Goal: Browse casually

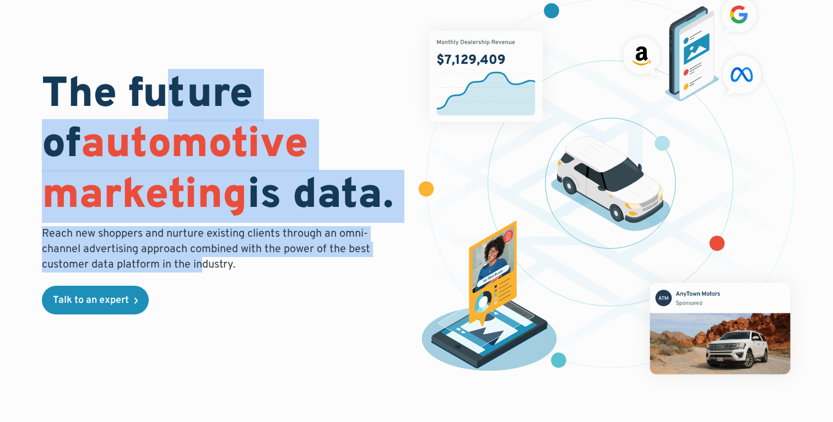
click at [159, 97] on div "The future of automotive marketing is data. Reach new shoppers and nurture exis…" at bounding box center [223, 193] width 362 height 244
click at [159, 97] on h1 "The future of automotive marketing is data." at bounding box center [223, 146] width 362 height 151
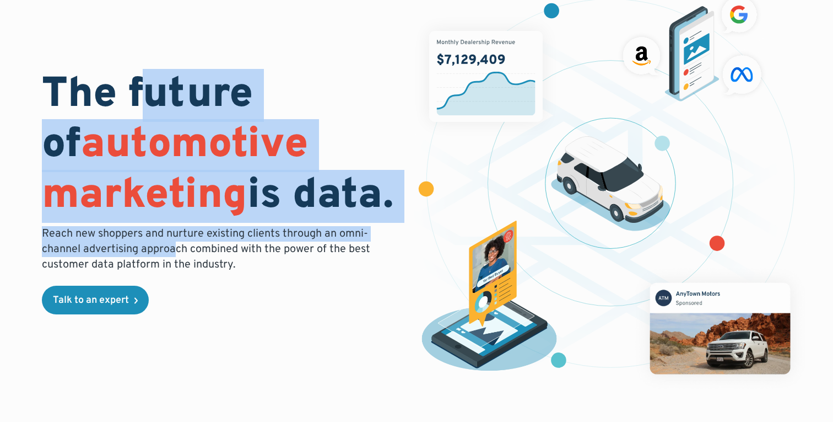
drag, startPoint x: 152, startPoint y: 88, endPoint x: 173, endPoint y: 255, distance: 168.4
click at [173, 254] on div "The future of automotive marketing is data. Reach new shoppers and nurture exis…" at bounding box center [223, 193] width 362 height 244
click at [173, 255] on p "Reach new shoppers and nurture existing clients through an omni-channel adverti…" at bounding box center [209, 249] width 335 height 46
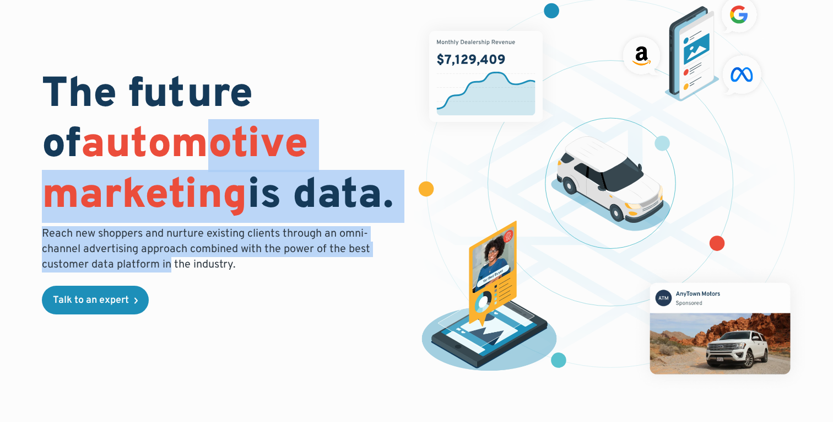
drag, startPoint x: 167, startPoint y: 262, endPoint x: 180, endPoint y: 123, distance: 139.5
click at [180, 123] on div "The future of automotive marketing is data. Reach new shoppers and nurture exis…" at bounding box center [223, 193] width 362 height 244
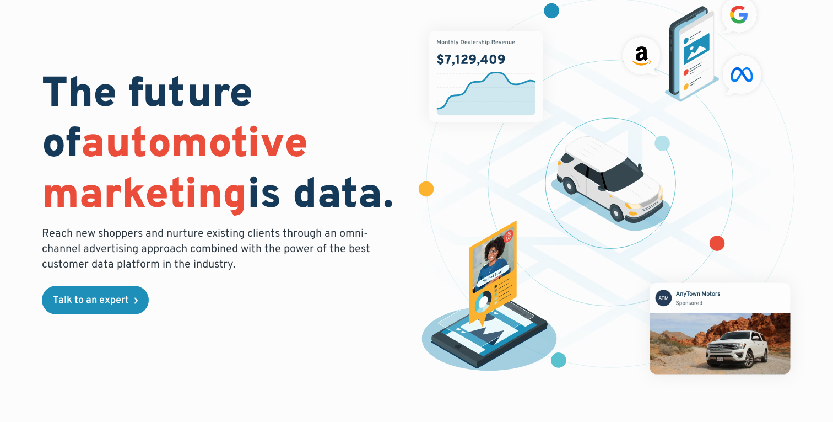
click at [181, 96] on h1 "The future of automotive marketing is data." at bounding box center [223, 146] width 362 height 151
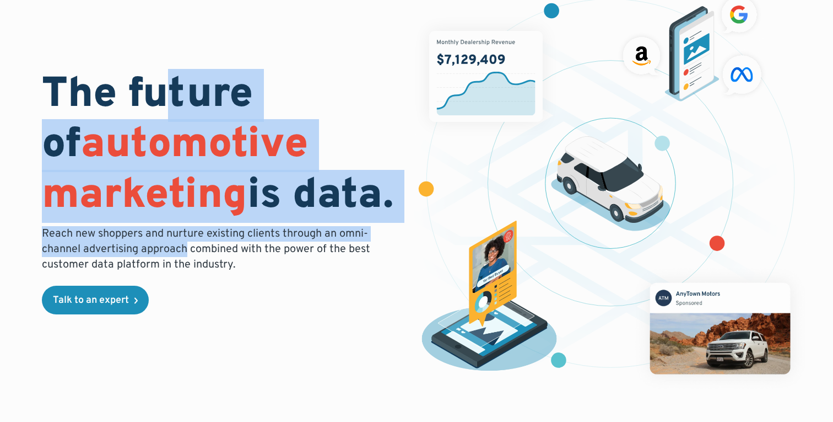
drag, startPoint x: 170, startPoint y: 89, endPoint x: 189, endPoint y: 260, distance: 171.3
click at [189, 256] on div "The future of automotive marketing is data. Reach new shoppers and nurture exis…" at bounding box center [223, 193] width 362 height 244
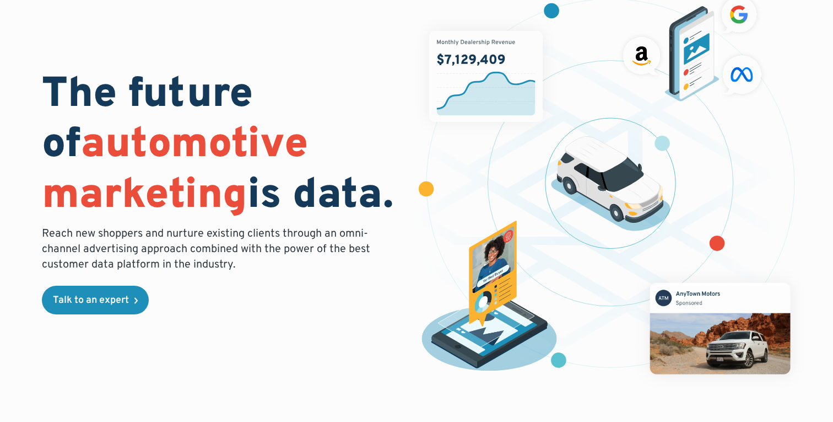
click at [189, 260] on p "Reach new shoppers and nurture existing clients through an omni-channel adverti…" at bounding box center [209, 249] width 335 height 46
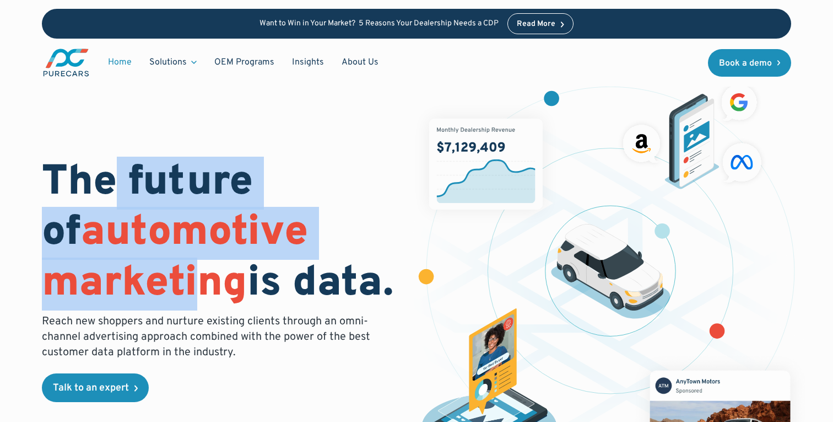
drag, startPoint x: 115, startPoint y: 165, endPoint x: 201, endPoint y: 291, distance: 152.1
click at [201, 290] on h1 "The future of automotive marketing is data." at bounding box center [223, 233] width 362 height 151
click at [201, 291] on span "automotive marketing" at bounding box center [175, 258] width 266 height 103
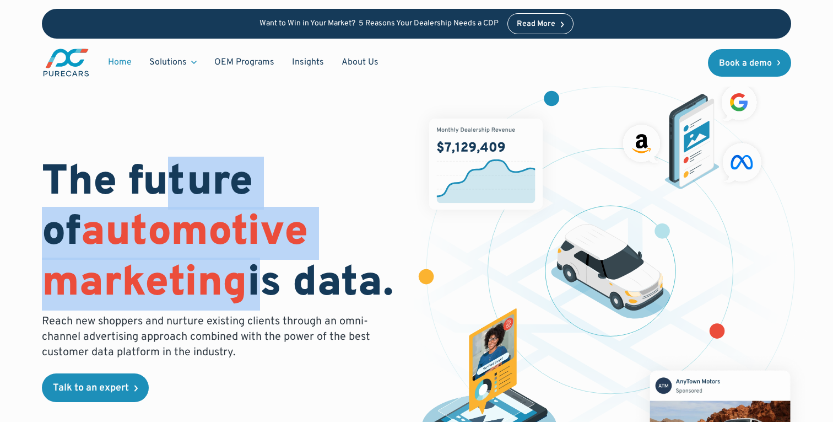
drag, startPoint x: 251, startPoint y: 297, endPoint x: 173, endPoint y: 175, distance: 144.8
click at [174, 179] on h1 "The future of automotive marketing is data." at bounding box center [223, 233] width 362 height 151
click at [173, 175] on h1 "The future of automotive marketing is data." at bounding box center [223, 233] width 362 height 151
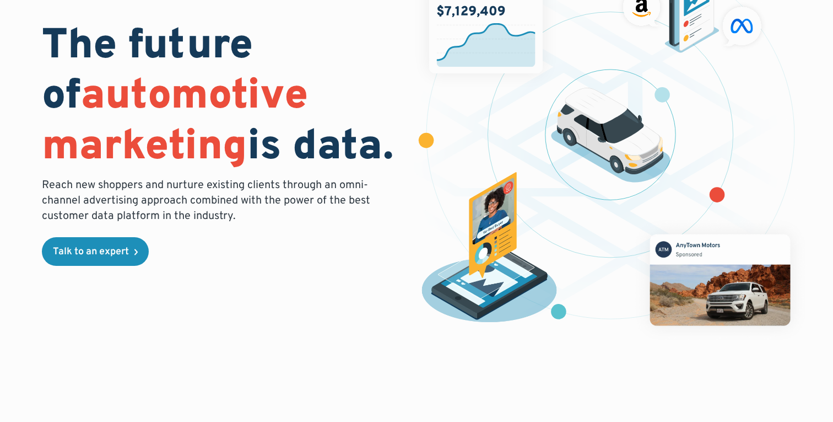
scroll to position [160, 0]
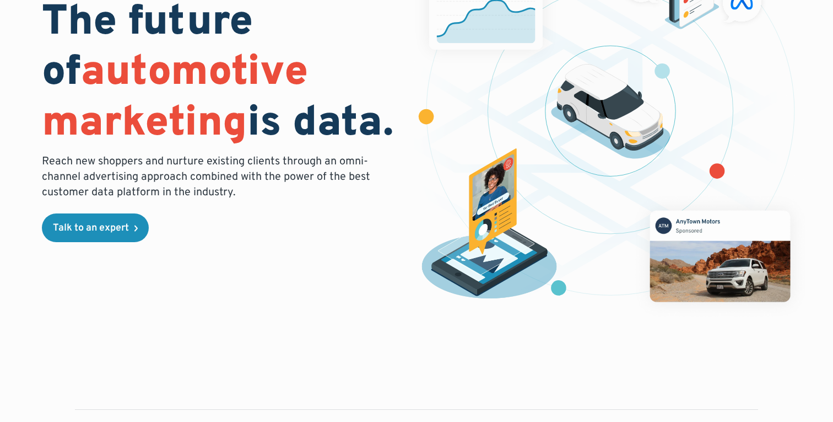
click at [215, 202] on div "The future of automotive marketing is data. Reach new shoppers and nurture exis…" at bounding box center [223, 120] width 362 height 244
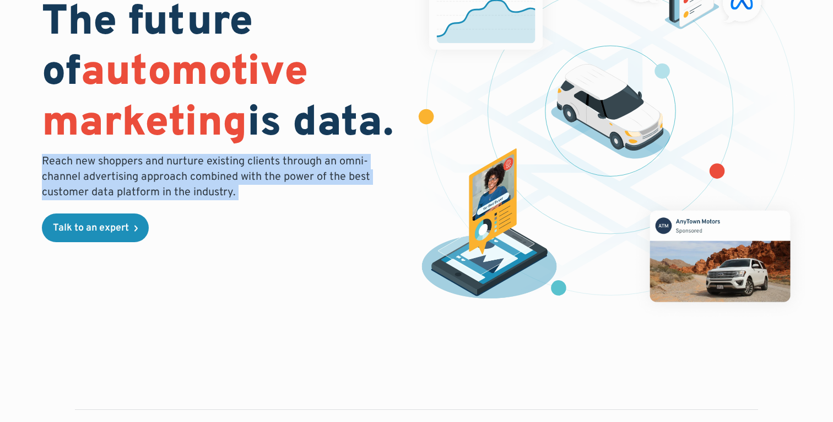
click at [215, 202] on div "The future of automotive marketing is data. Reach new shoppers and nurture exis…" at bounding box center [223, 120] width 362 height 244
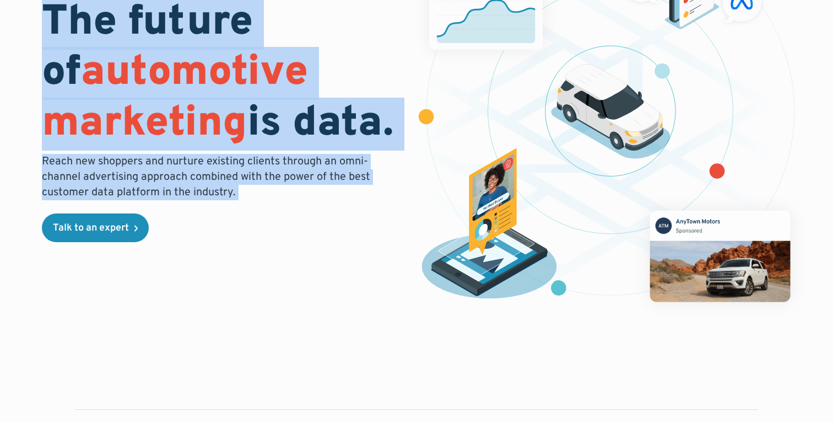
drag, startPoint x: 215, startPoint y: 202, endPoint x: 190, endPoint y: 42, distance: 162.4
click at [190, 49] on div "The future of automotive marketing is data. Reach new shoppers and nurture exis…" at bounding box center [223, 120] width 362 height 244
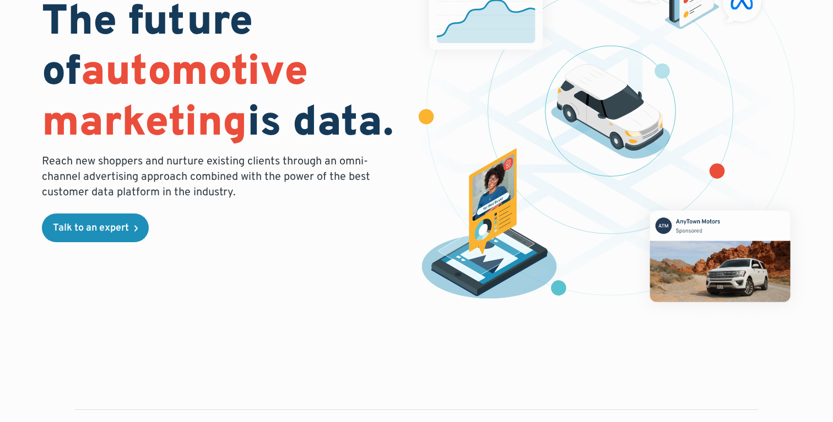
click at [261, 116] on h1 "The future of automotive marketing is data." at bounding box center [223, 73] width 362 height 151
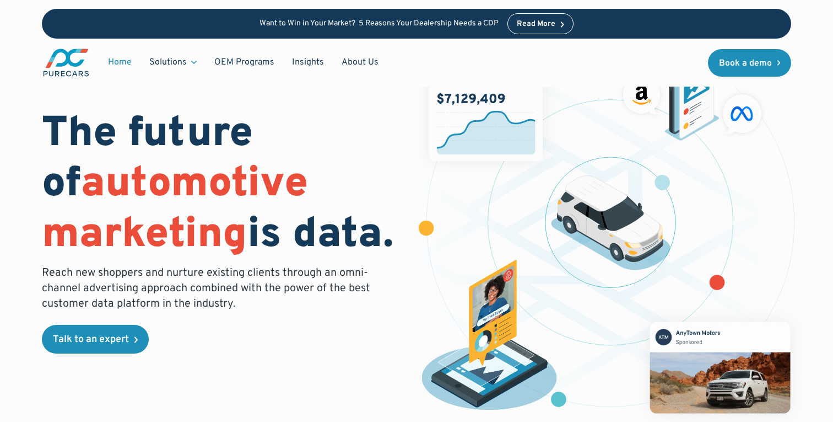
scroll to position [0, 0]
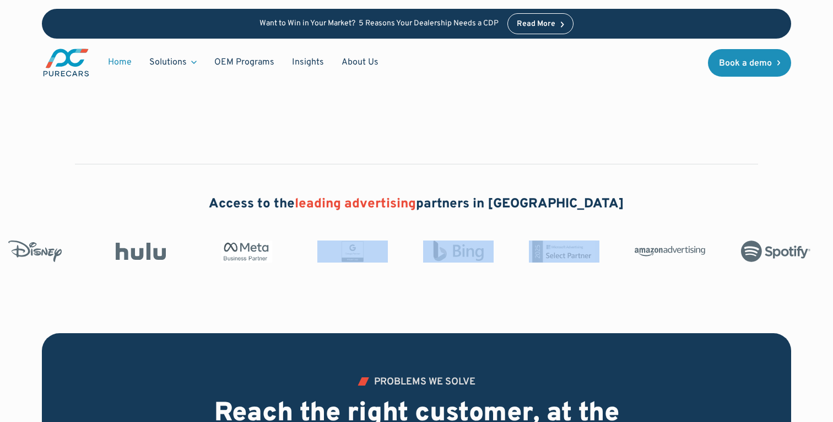
drag, startPoint x: 483, startPoint y: 255, endPoint x: 143, endPoint y: 250, distance: 339.6
click at [148, 251] on div at bounding box center [399, 251] width 811 height 22
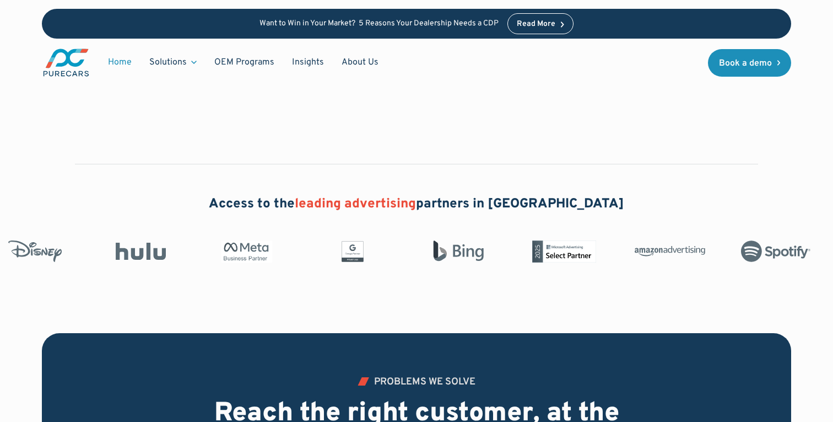
click at [611, 295] on div "Access to the leading advertising partners in [GEOGRAPHIC_DATA]" at bounding box center [416, 226] width 833 height 213
